Goal: Information Seeking & Learning: Learn about a topic

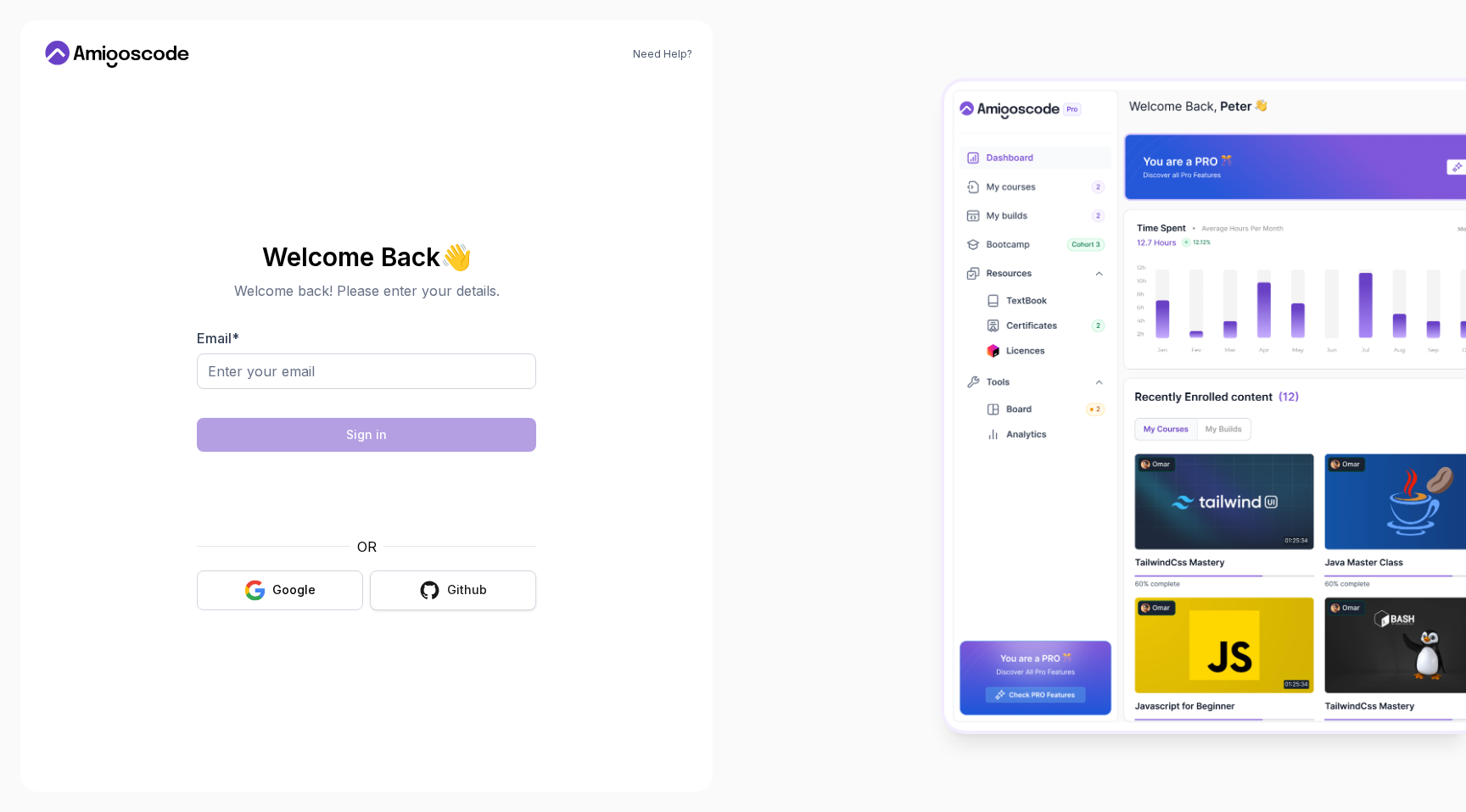
click at [427, 602] on button "Github" at bounding box center [453, 590] width 167 height 40
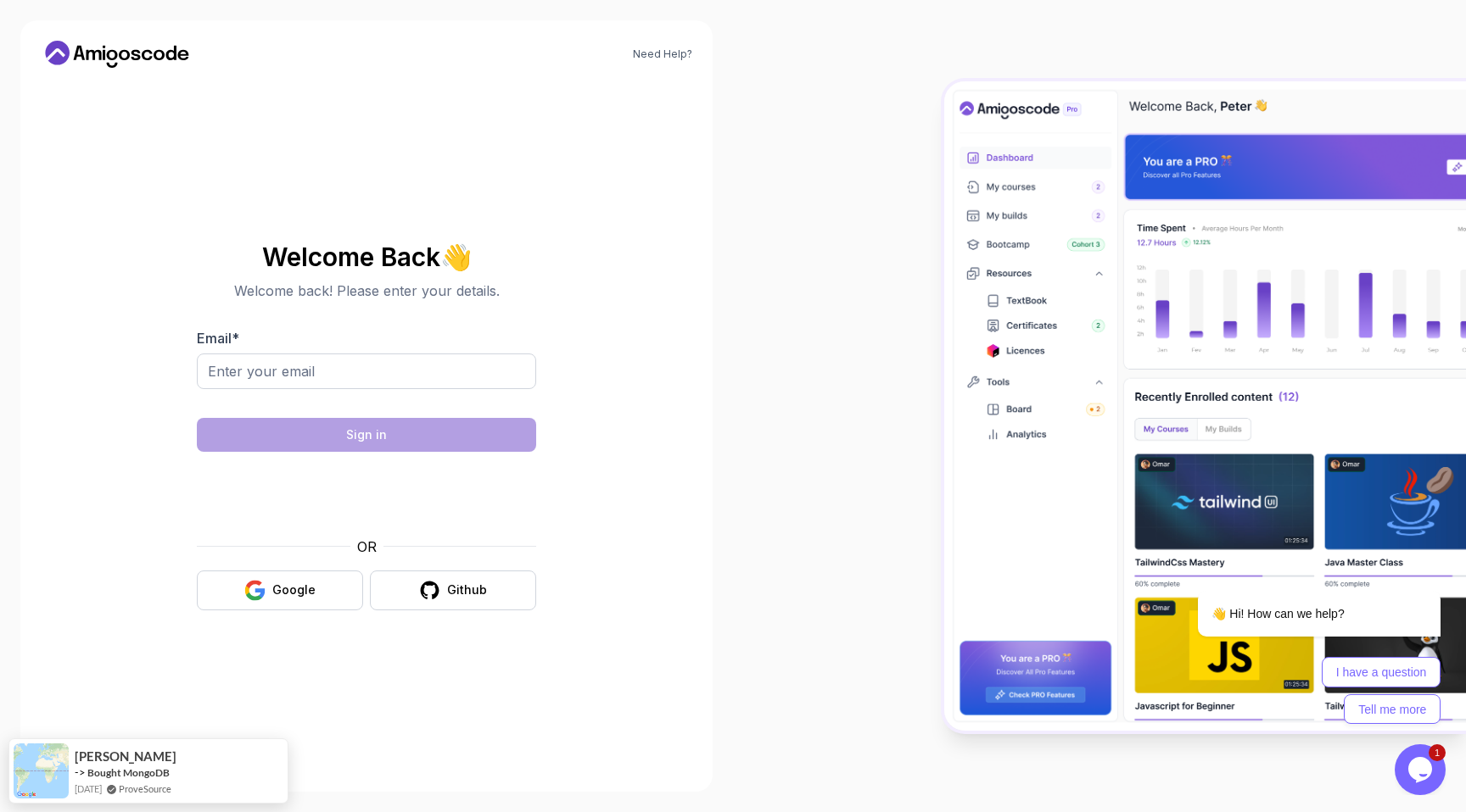
click at [435, 526] on iframe at bounding box center [366, 495] width 256 height 64
click at [435, 613] on div "Welcome Back 👋 Welcome back! Please enter your details. Email * Sign in OR Goog…" at bounding box center [366, 427] width 339 height 401
click at [470, 588] on div "Github" at bounding box center [467, 589] width 40 height 17
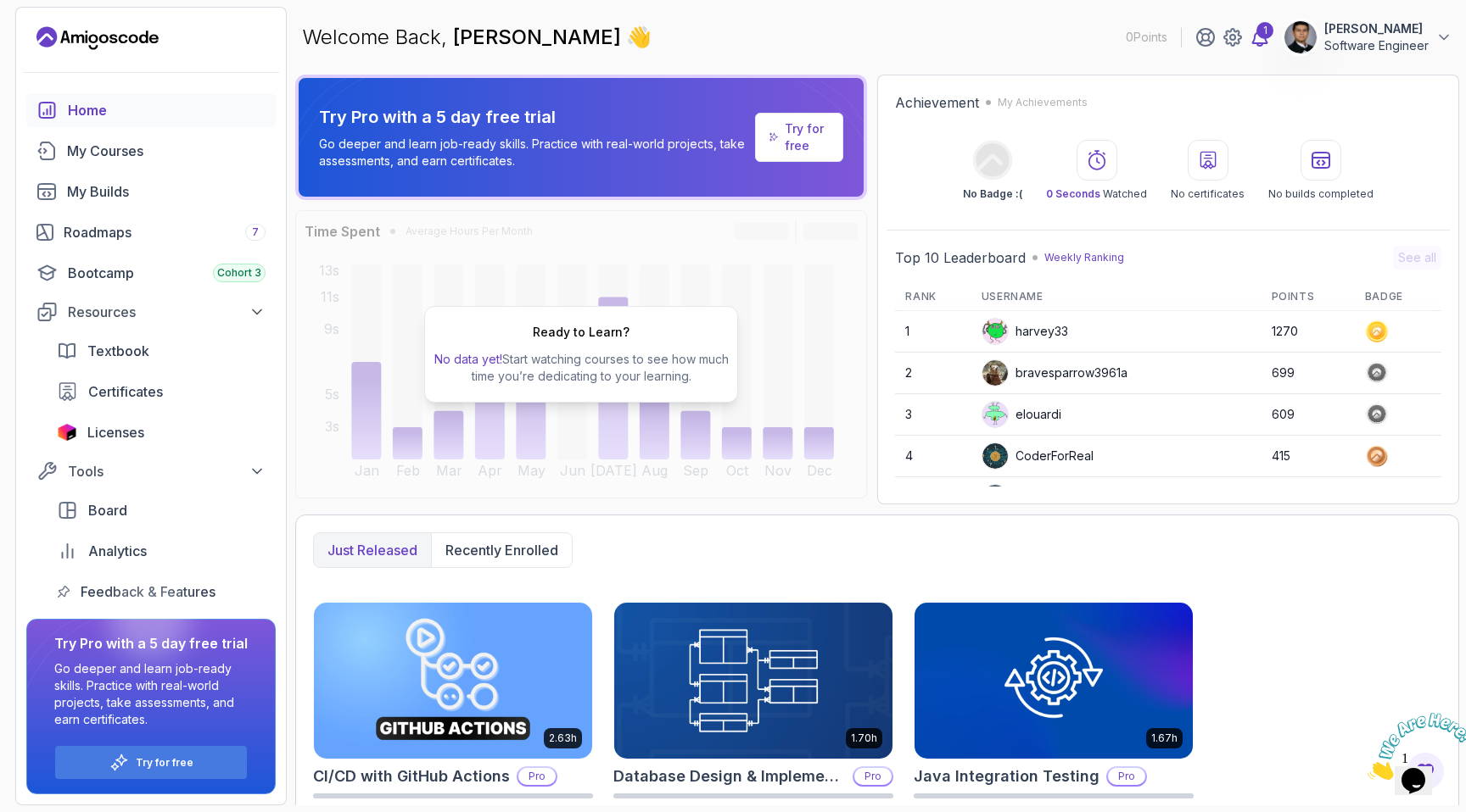
click at [1254, 40] on icon at bounding box center [1259, 37] width 15 height 17
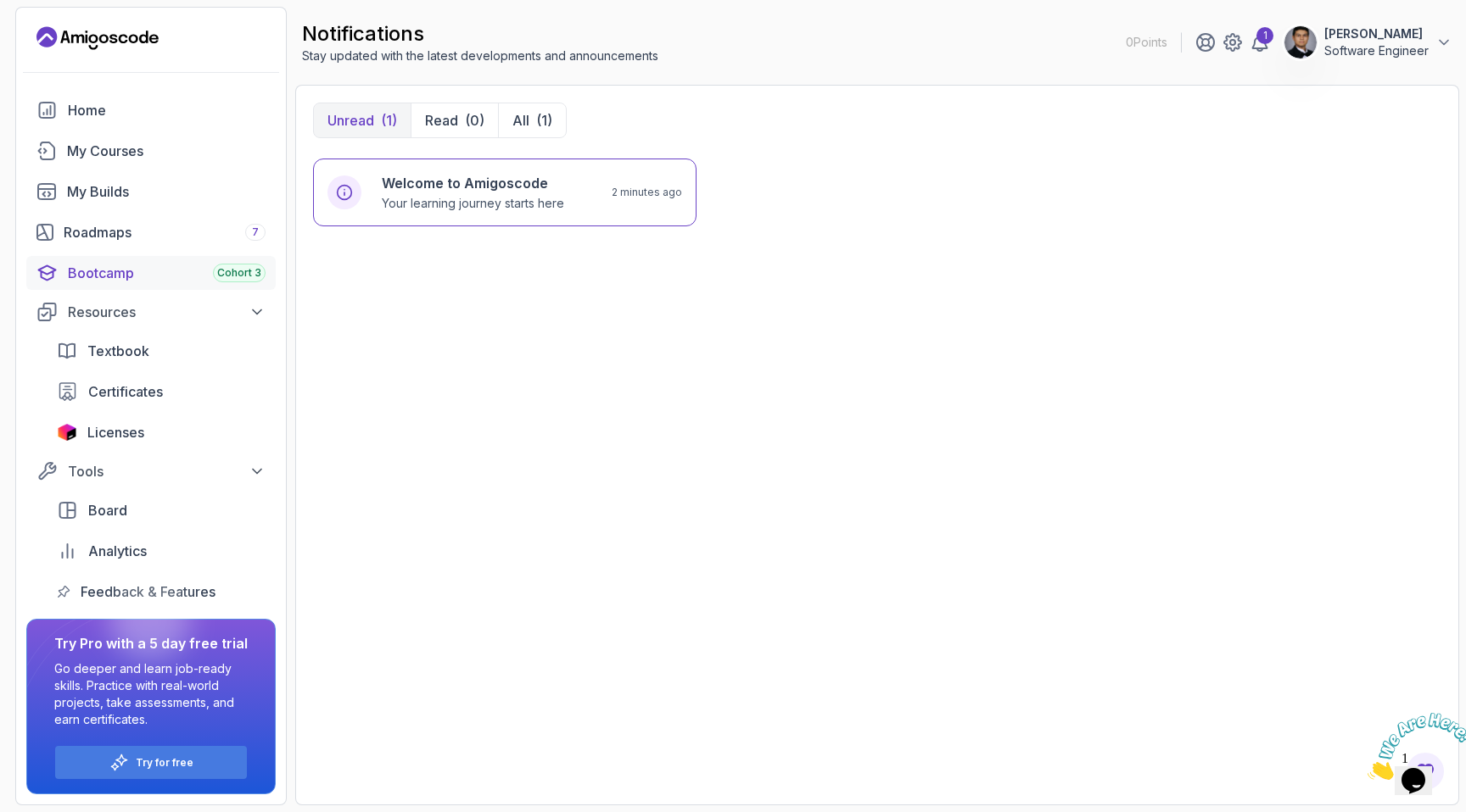
click at [169, 284] on link "Bootcamp Cohort 3" at bounding box center [151, 273] width 249 height 34
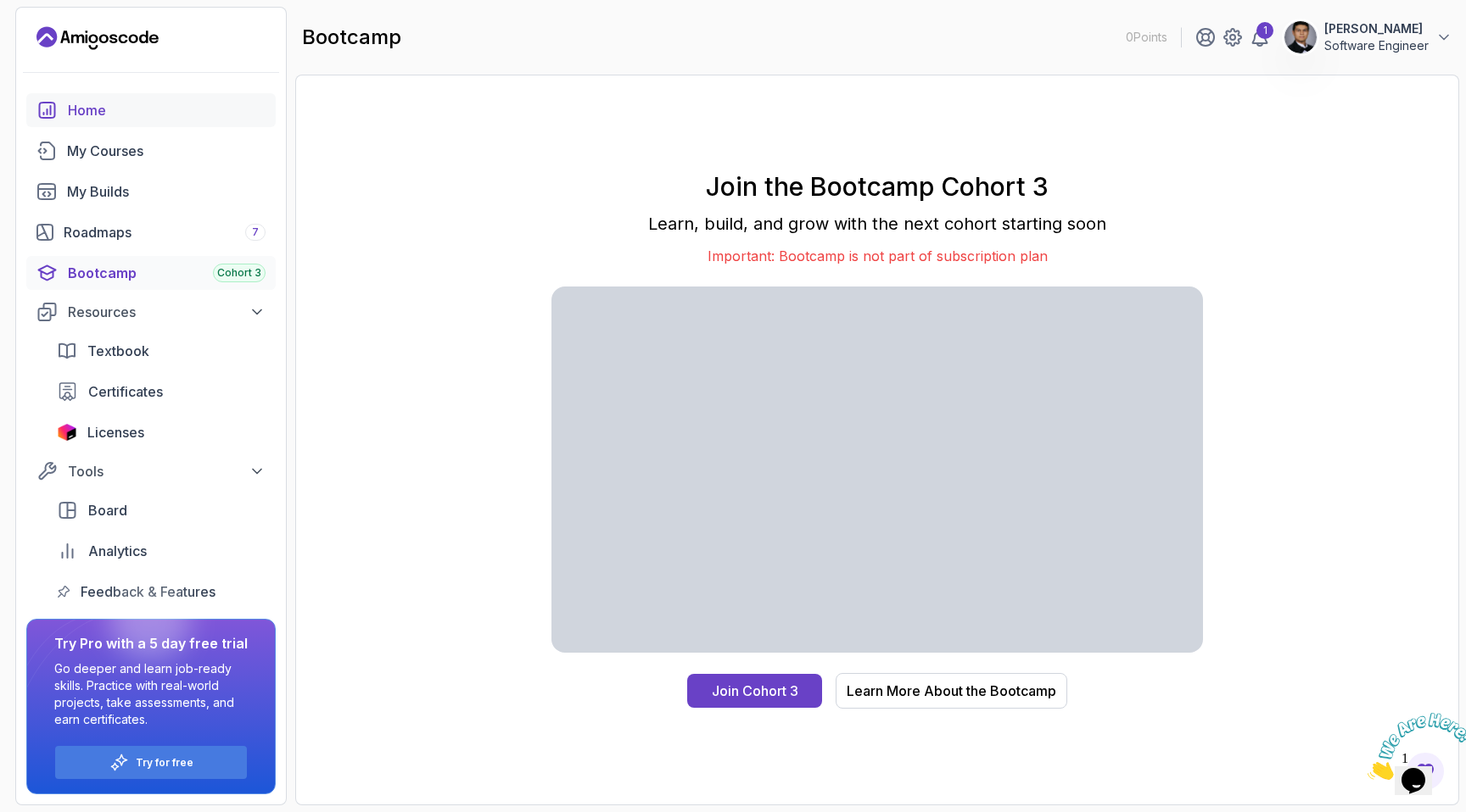
click at [132, 117] on div "Home" at bounding box center [167, 110] width 198 height 20
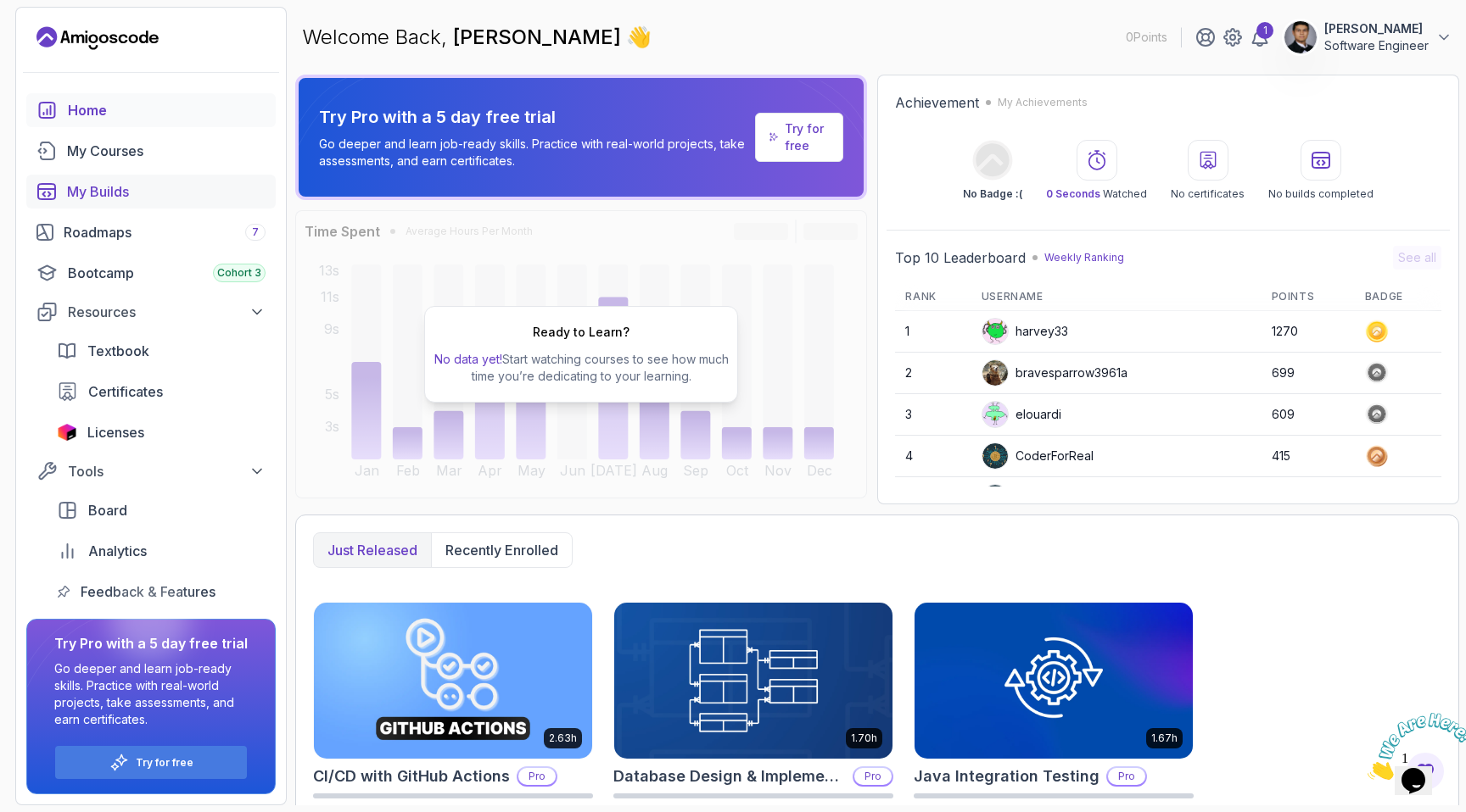
click at [197, 177] on link "My Builds" at bounding box center [151, 191] width 249 height 34
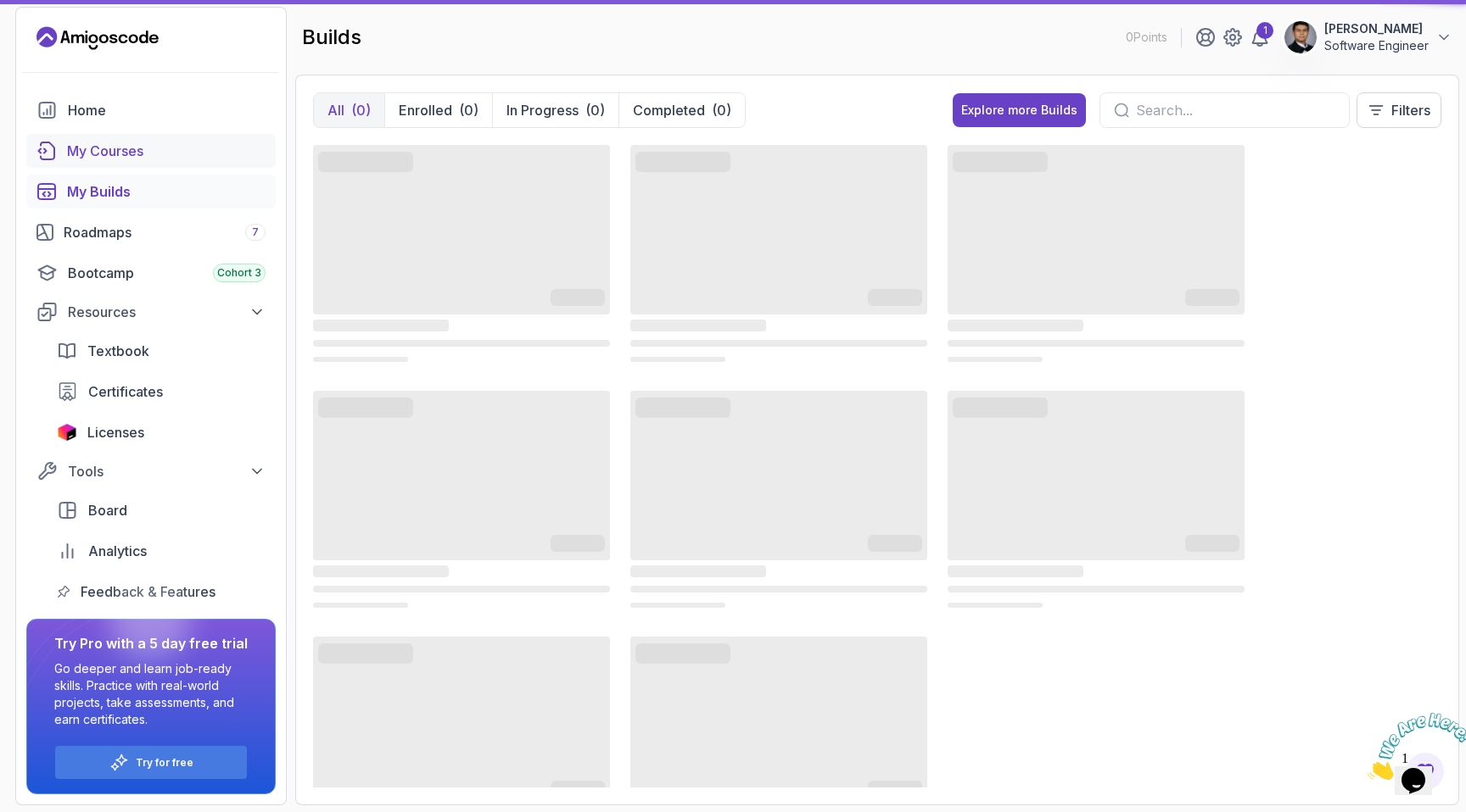
click at [207, 153] on div "My Courses" at bounding box center [167, 151] width 199 height 20
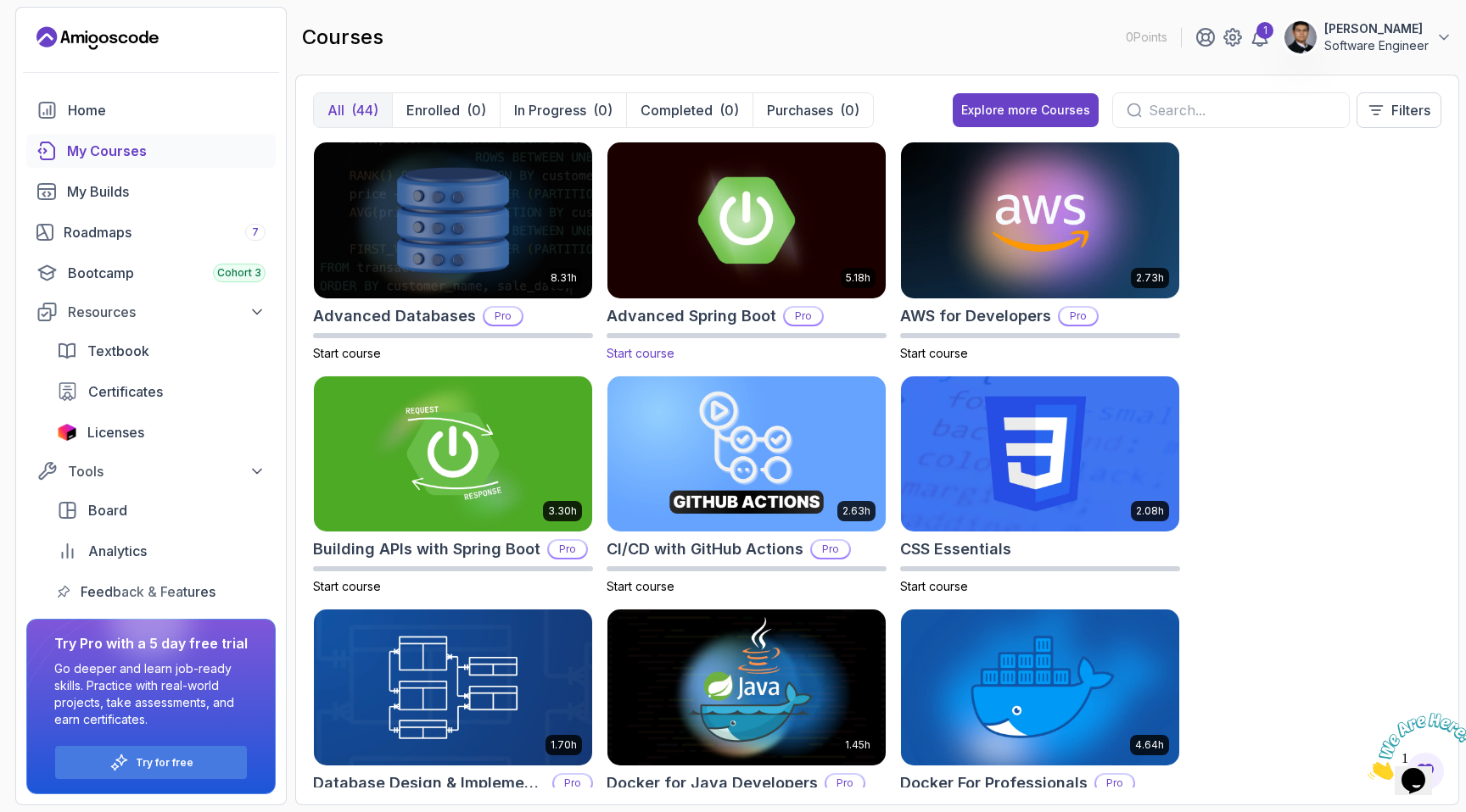
click at [798, 222] on img at bounding box center [747, 220] width 292 height 164
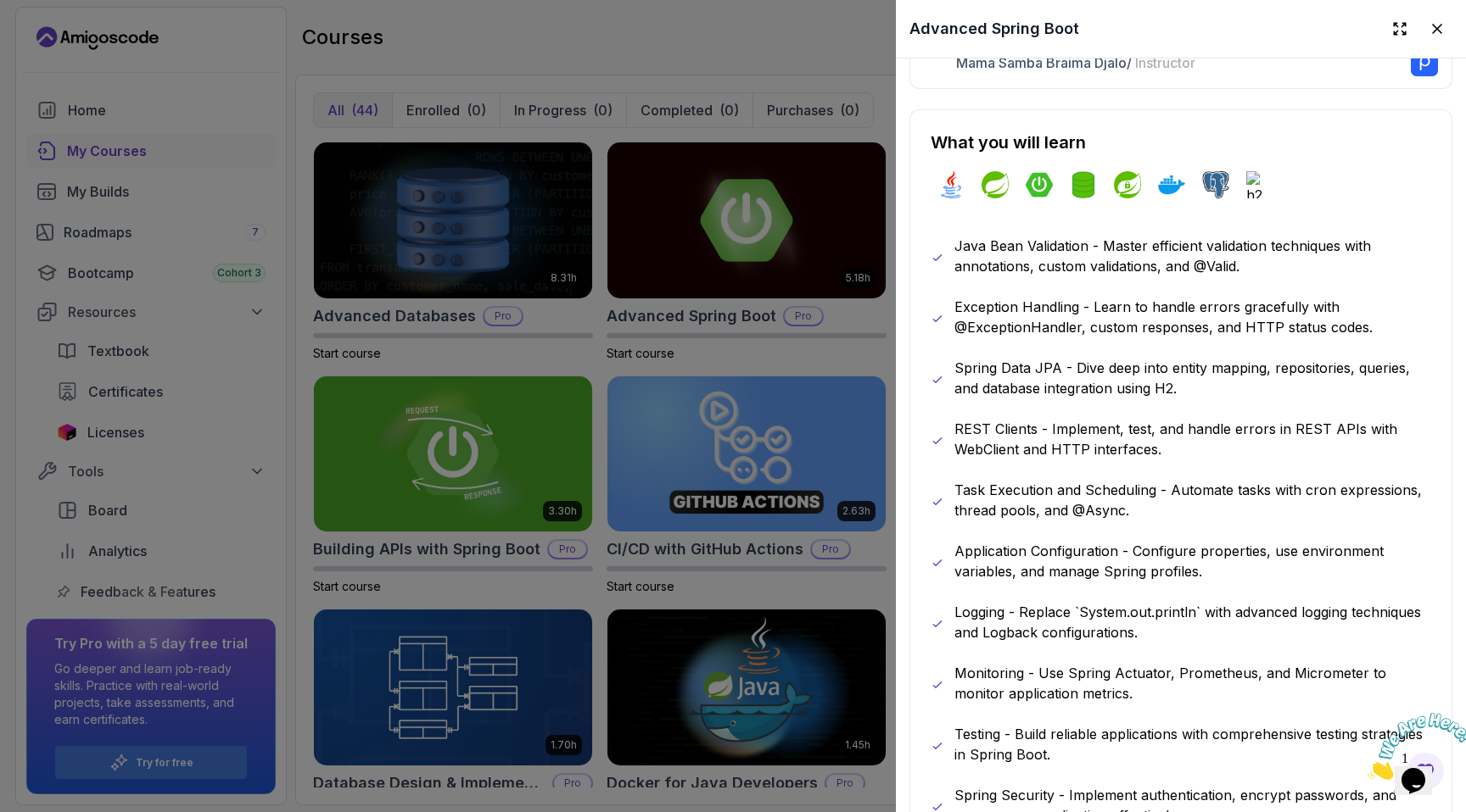
scroll to position [538, 0]
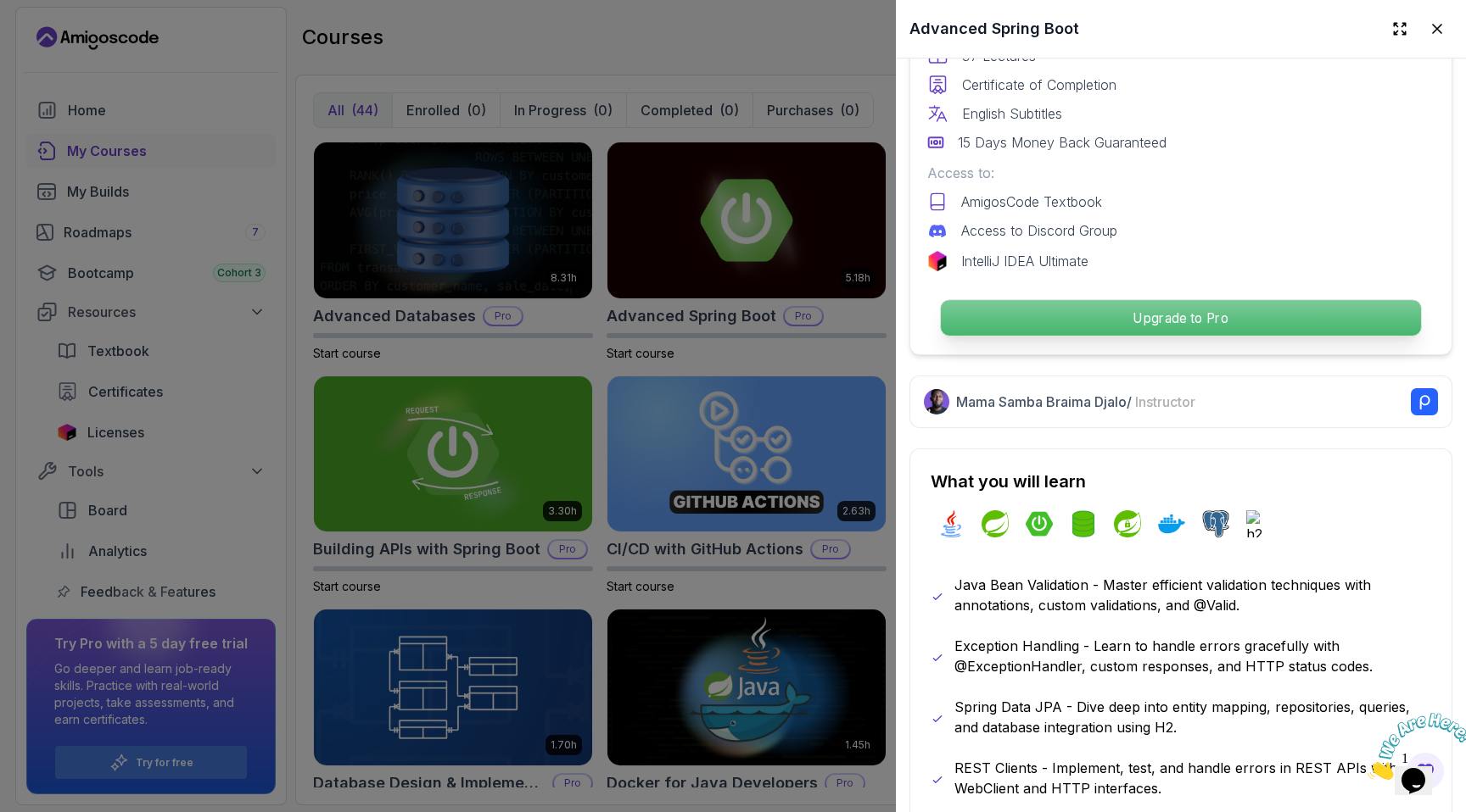
click at [1094, 326] on p "Upgrade to Pro" at bounding box center [1181, 317] width 480 height 36
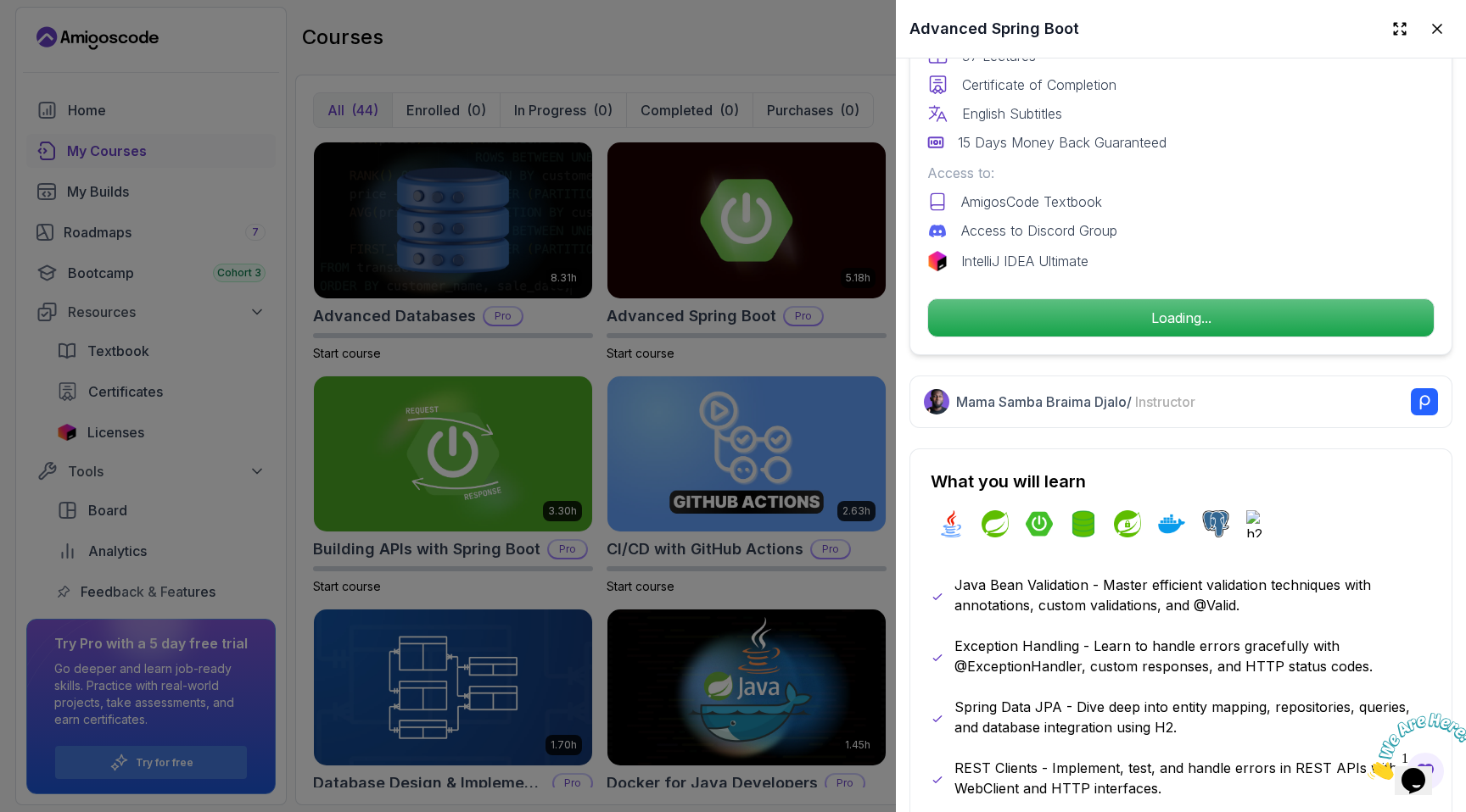
click at [726, 246] on div at bounding box center [733, 406] width 1466 height 812
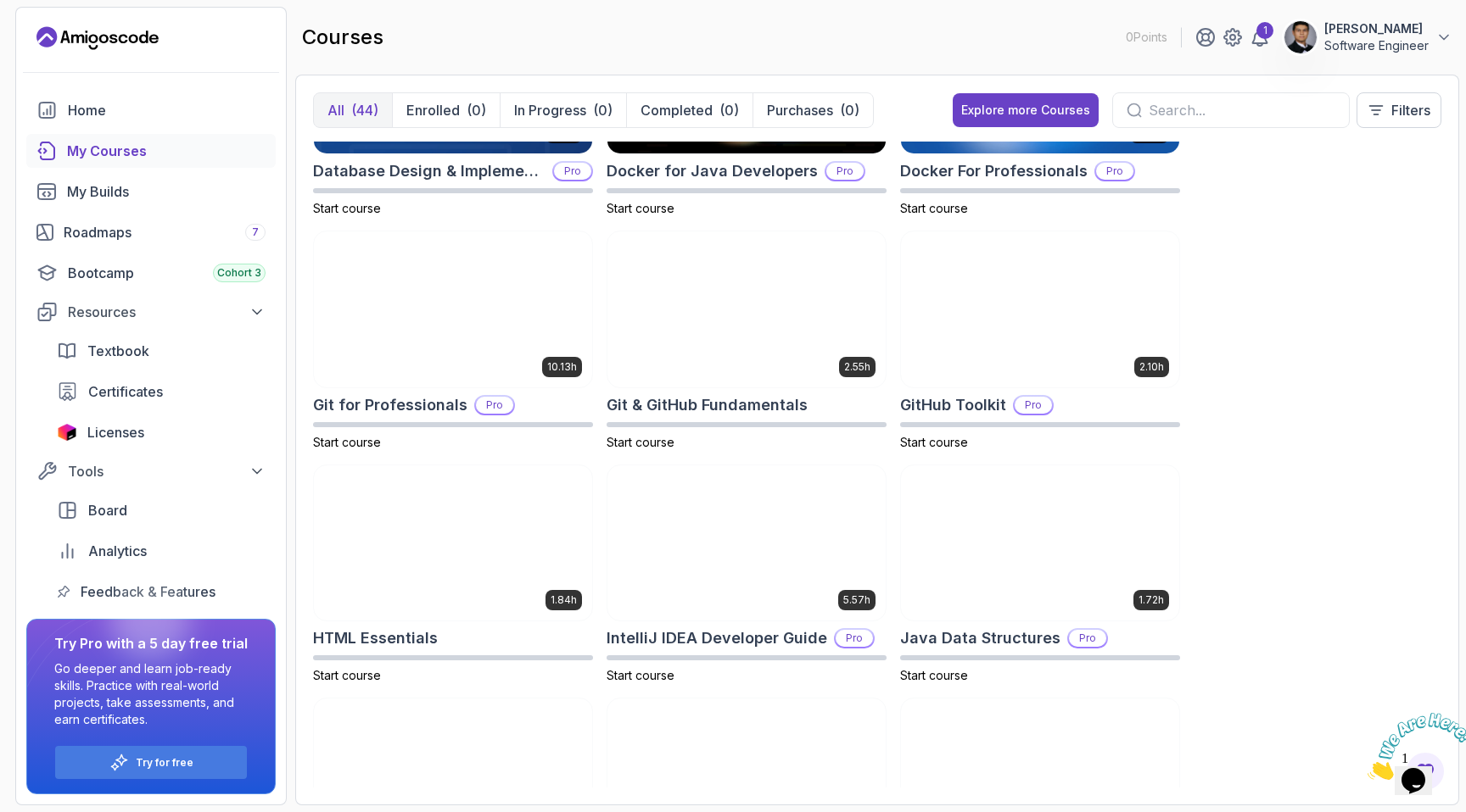
scroll to position [618, 0]
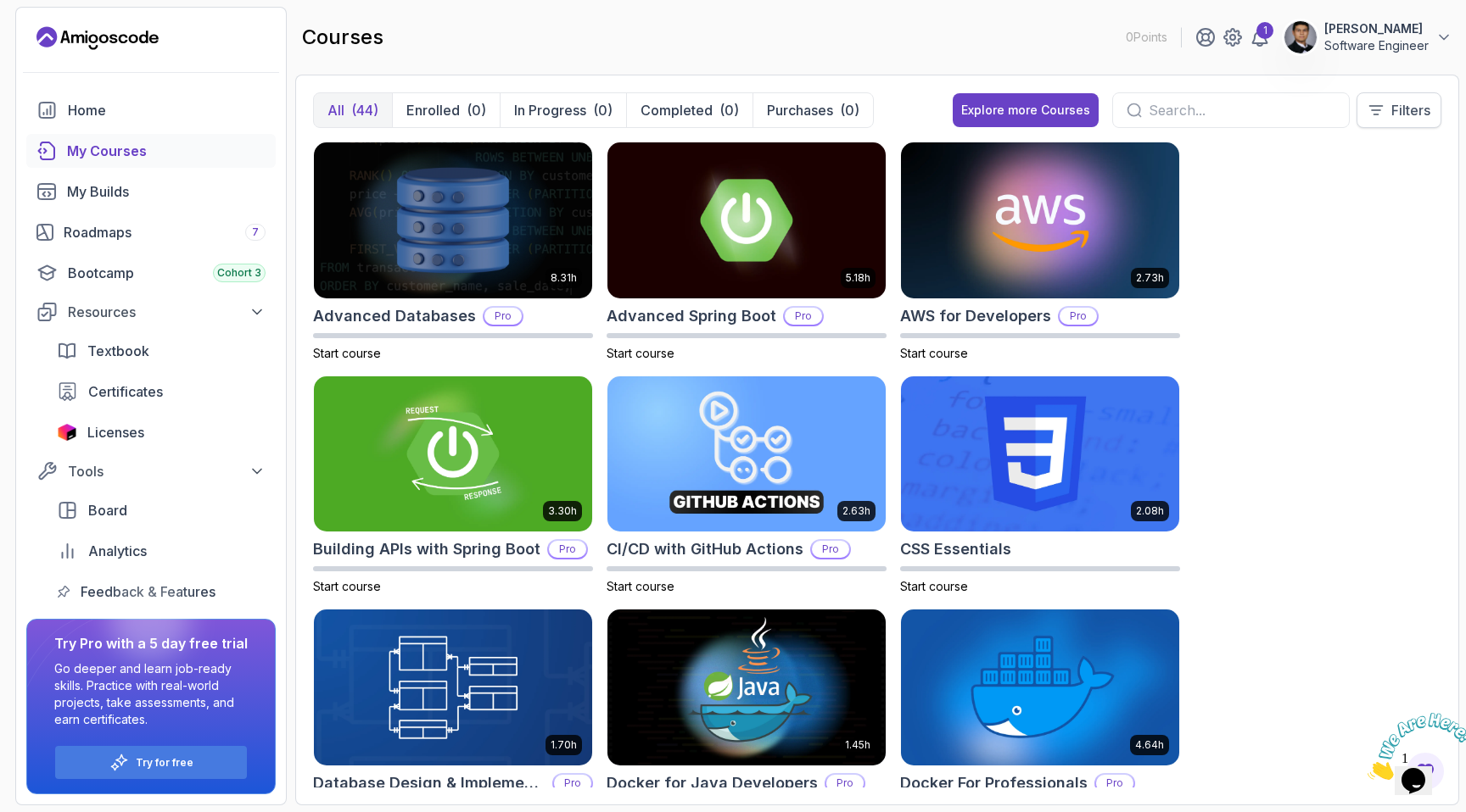
click at [1375, 108] on icon at bounding box center [1375, 110] width 17 height 17
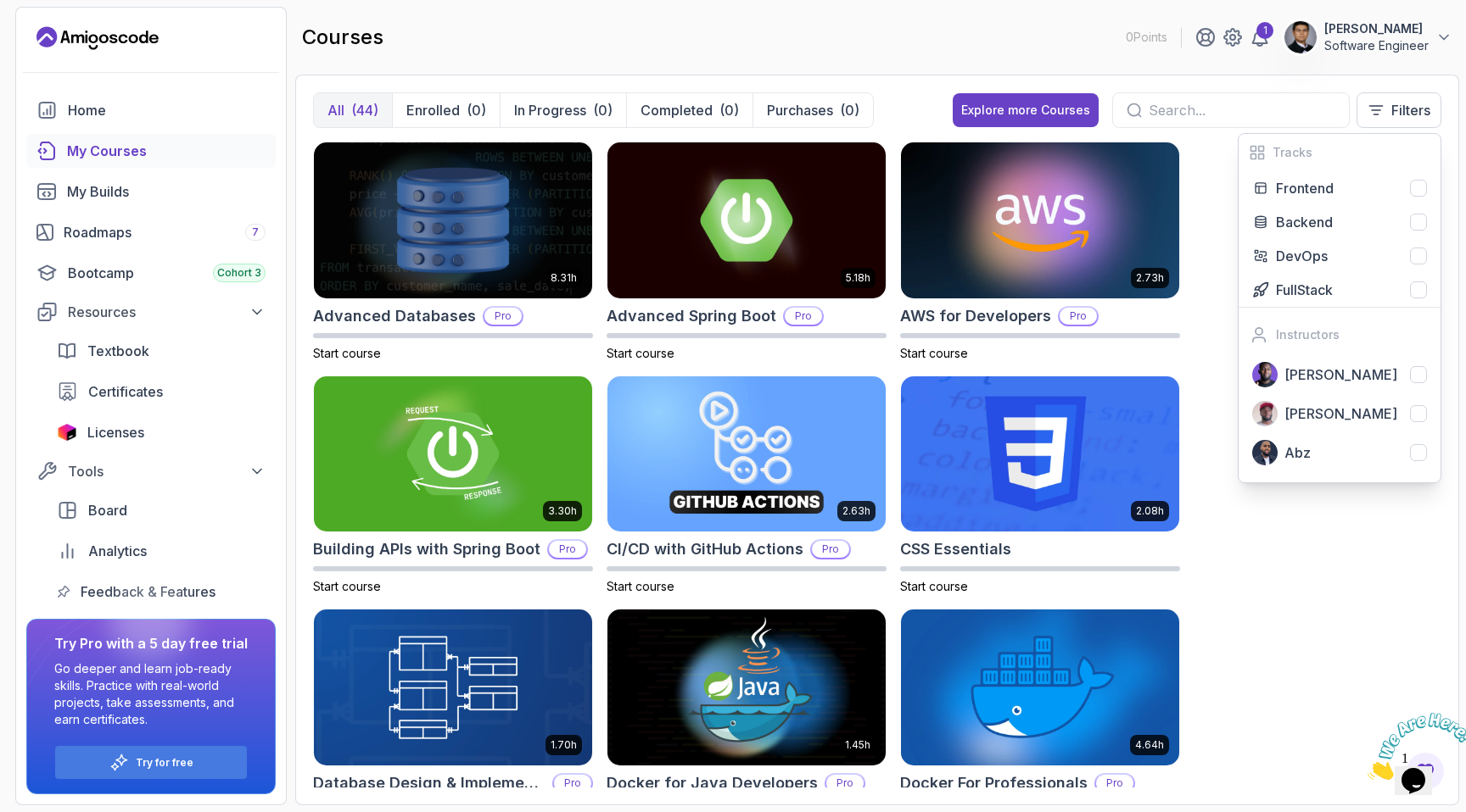
click at [1210, 339] on div "8.31h Advanced Databases Pro Start course 5.18h Advanced Spring Boot Pro Start …" at bounding box center [877, 464] width 1128 height 646
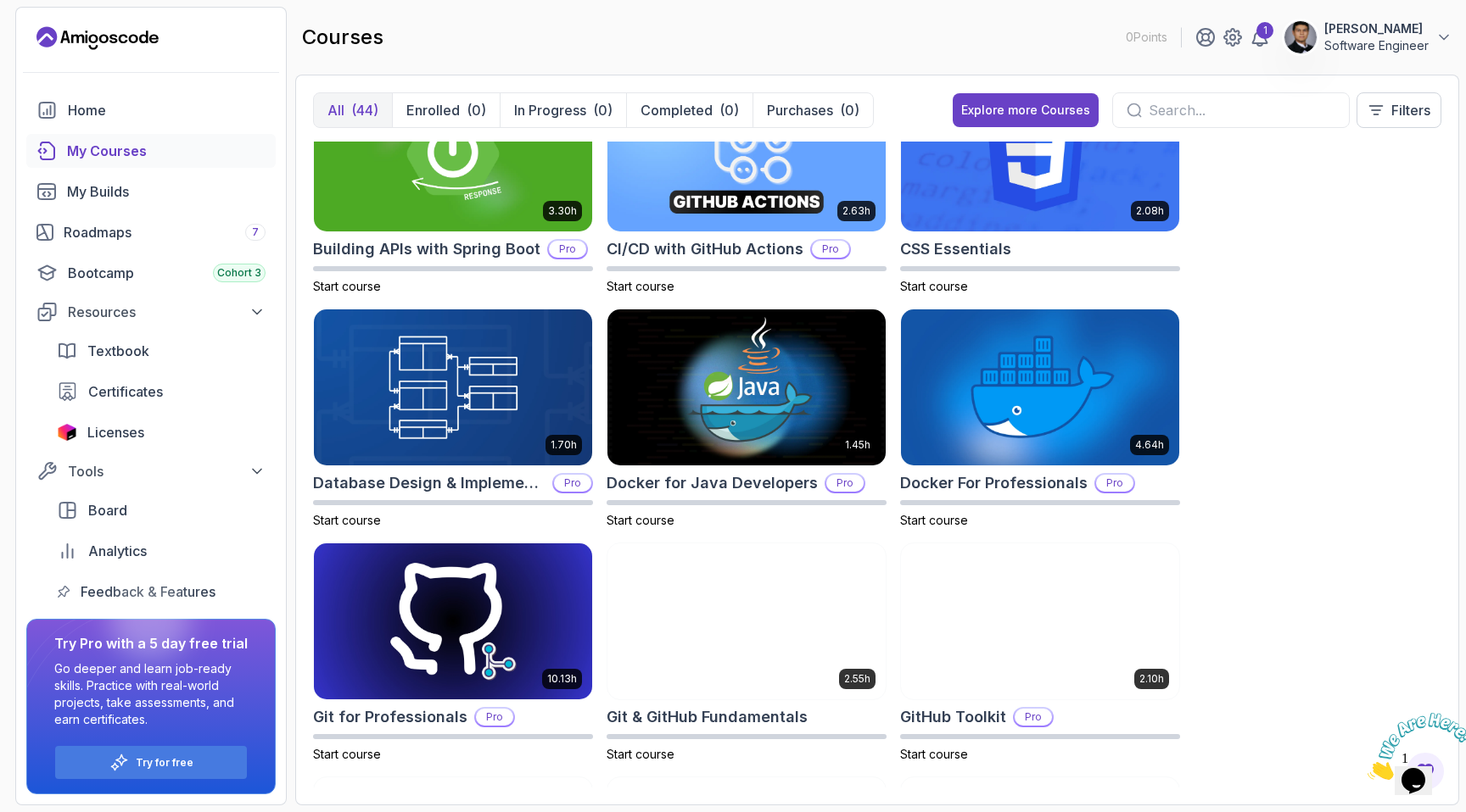
scroll to position [167, 0]
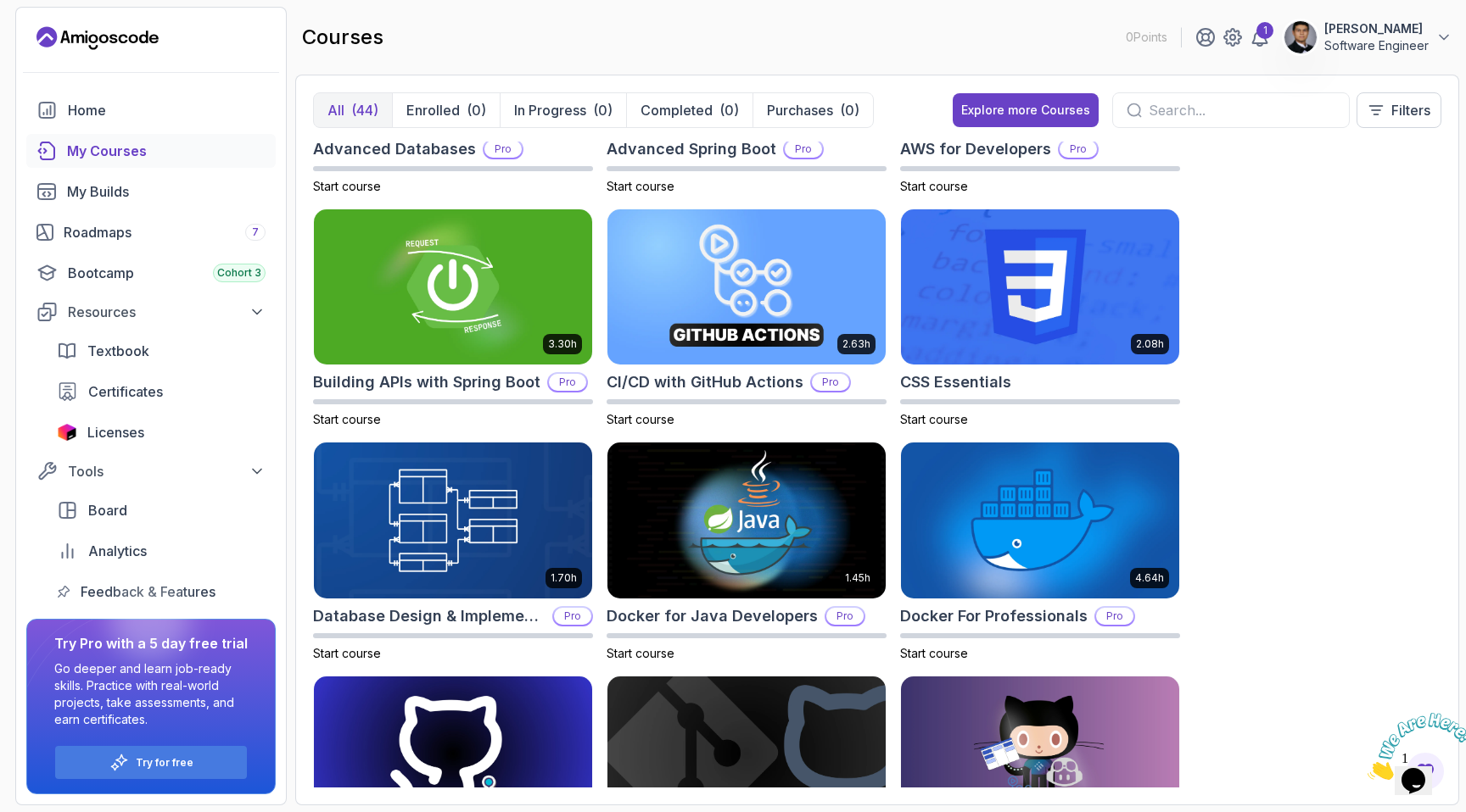
click at [1323, 233] on div "8.31h Advanced Databases Pro Start course 5.18h Advanced Spring Boot Pro Start …" at bounding box center [877, 464] width 1128 height 646
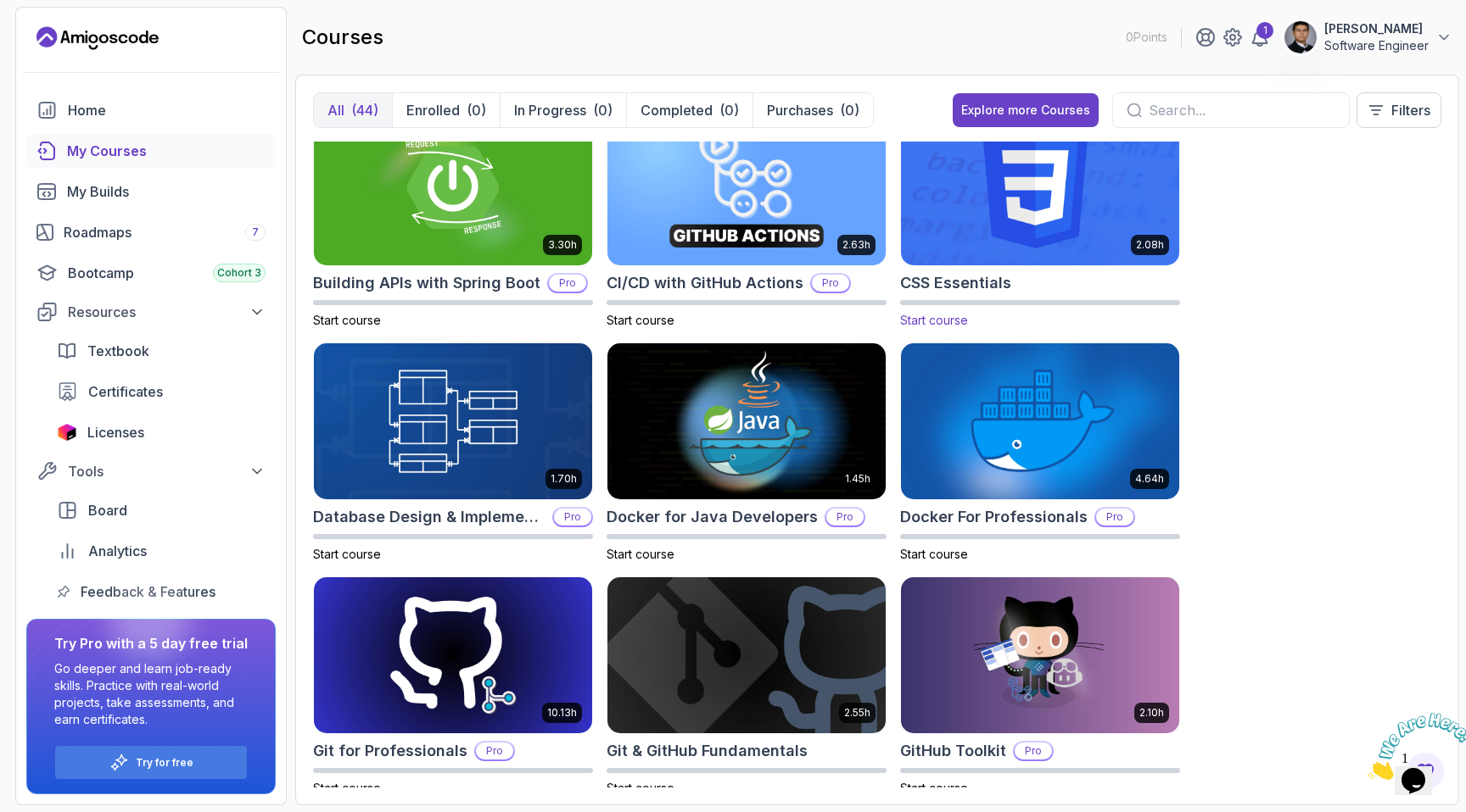
scroll to position [0, 0]
